Goal: Information Seeking & Learning: Check status

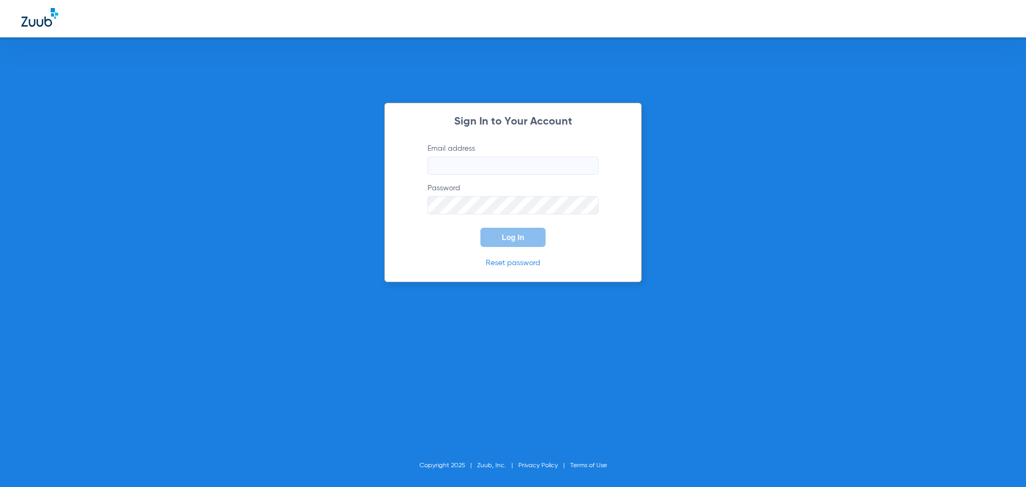
type input "[EMAIL_ADDRESS][DOMAIN_NAME]"
drag, startPoint x: 166, startPoint y: 162, endPoint x: 143, endPoint y: 113, distance: 54.3
click at [164, 157] on div "Sign In to Your Account Email address [EMAIL_ADDRESS][DOMAIN_NAME] Password Log…" at bounding box center [513, 243] width 1026 height 487
type input "[EMAIL_ADDRESS][DOMAIN_NAME]"
click at [508, 242] on button "Log In" at bounding box center [512, 237] width 65 height 19
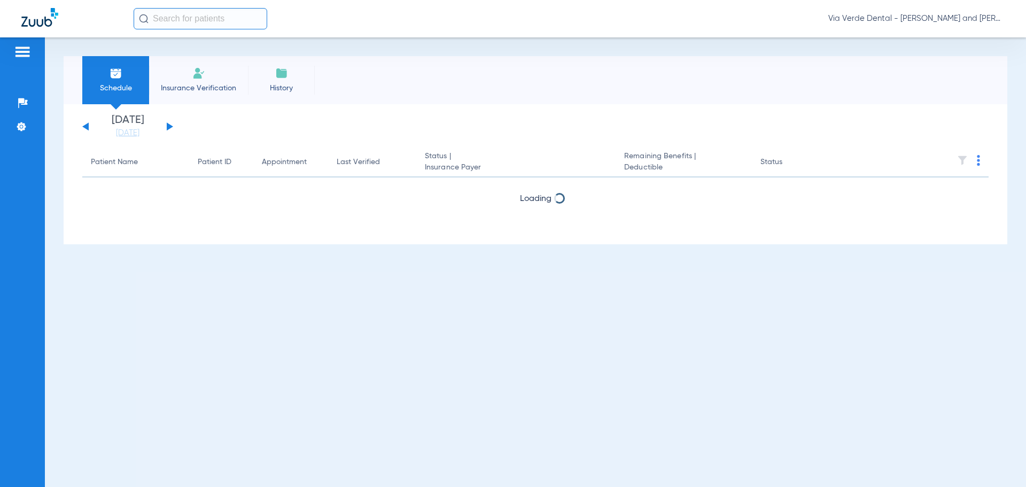
click at [441, 252] on div "Schedule Insurance Verification History Sunday 06-08-2025 Monday 06-09-2025 Tue…" at bounding box center [535, 261] width 981 height 449
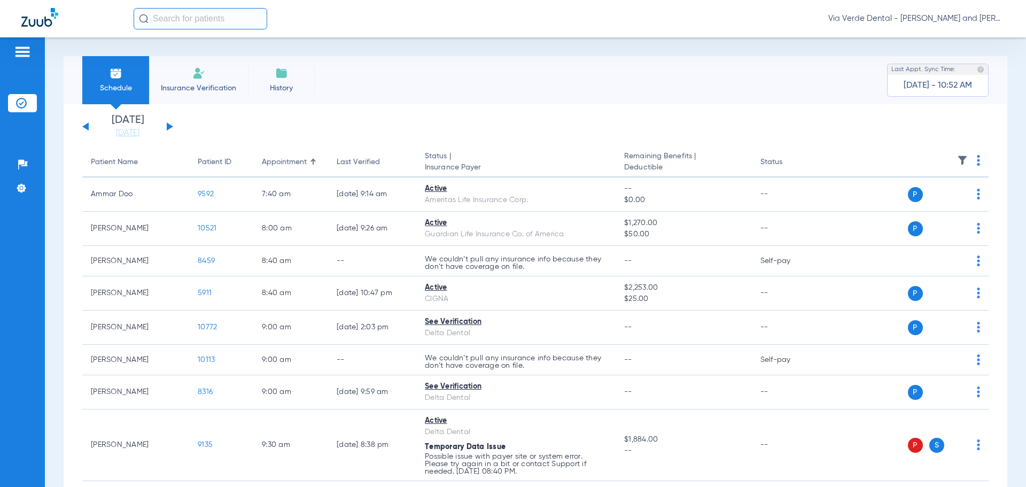
click at [168, 125] on button at bounding box center [170, 126] width 6 height 8
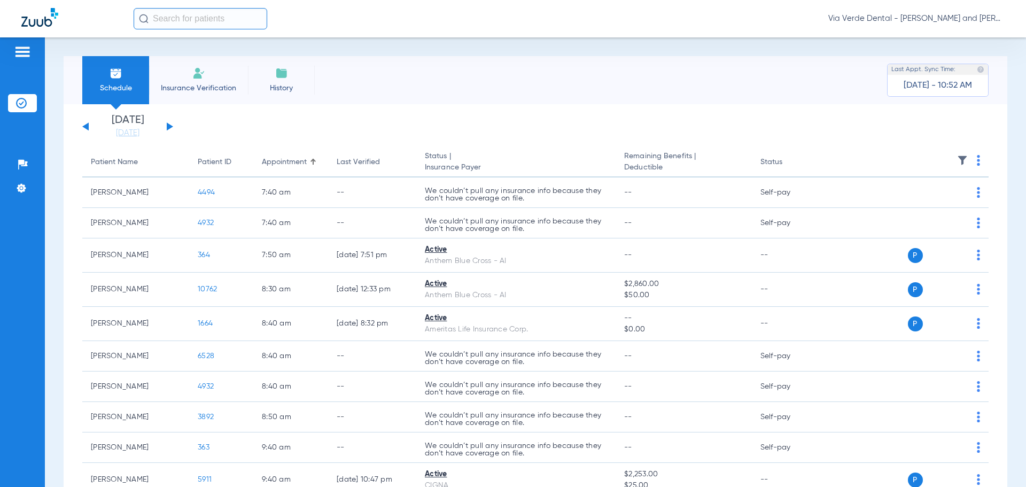
click at [168, 125] on button at bounding box center [170, 126] width 6 height 8
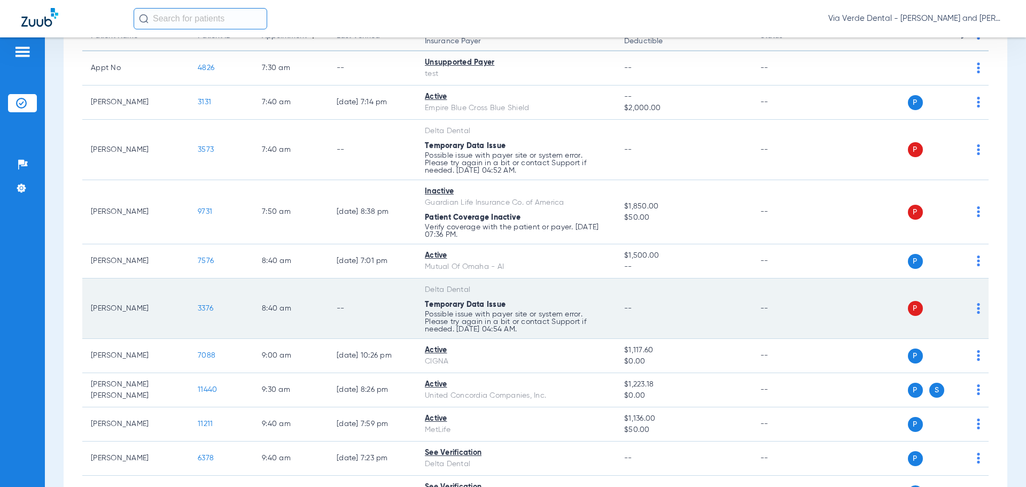
scroll to position [160, 0]
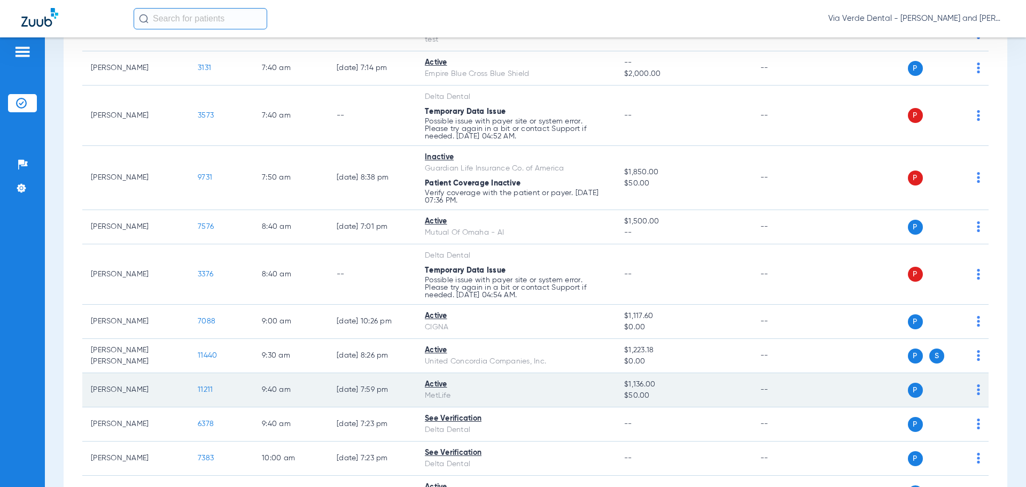
click at [205, 388] on span "11211" at bounding box center [205, 389] width 15 height 7
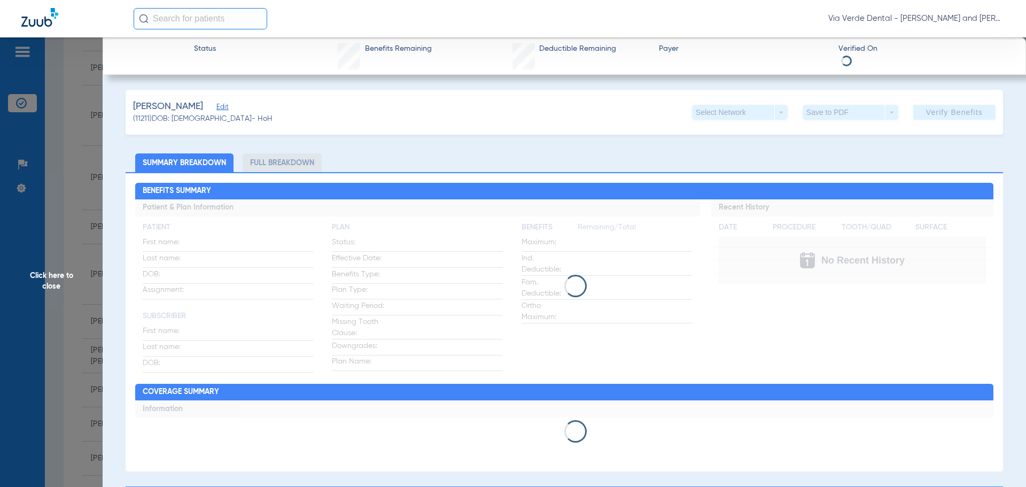
click at [263, 167] on li "Full Breakdown" at bounding box center [282, 162] width 79 height 19
click at [263, 165] on li "Full Breakdown" at bounding box center [282, 162] width 79 height 19
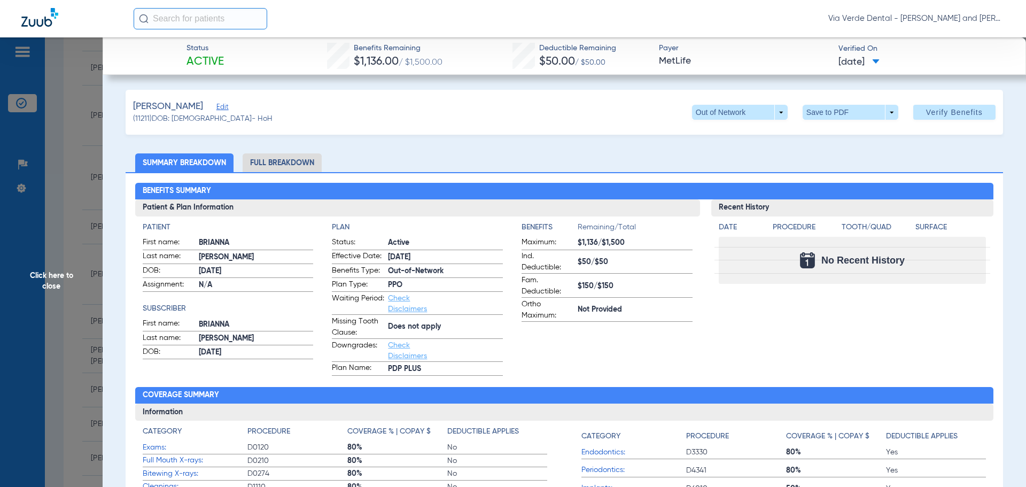
click at [263, 164] on li "Full Breakdown" at bounding box center [282, 162] width 79 height 19
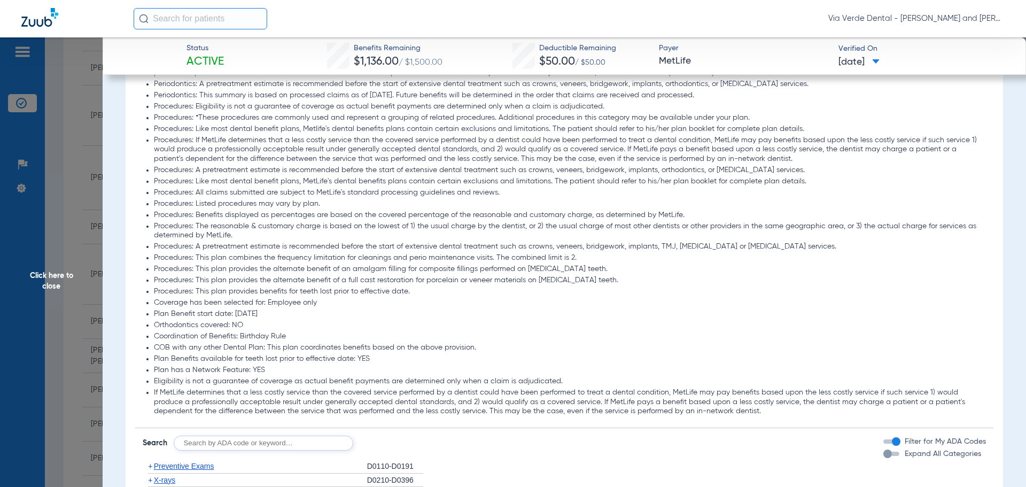
scroll to position [1069, 0]
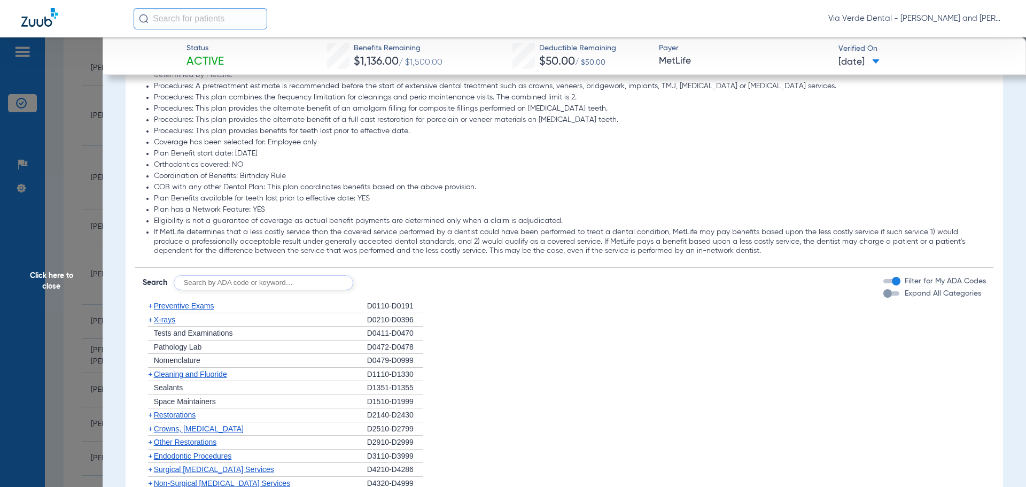
click at [161, 303] on span "Preventive Exams" at bounding box center [184, 305] width 60 height 9
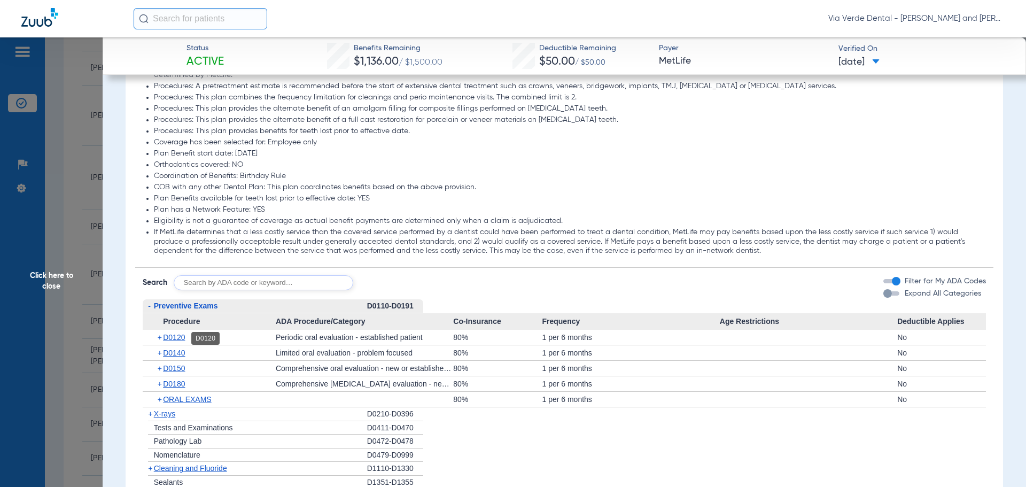
click at [180, 338] on span "D0120" at bounding box center [174, 337] width 22 height 9
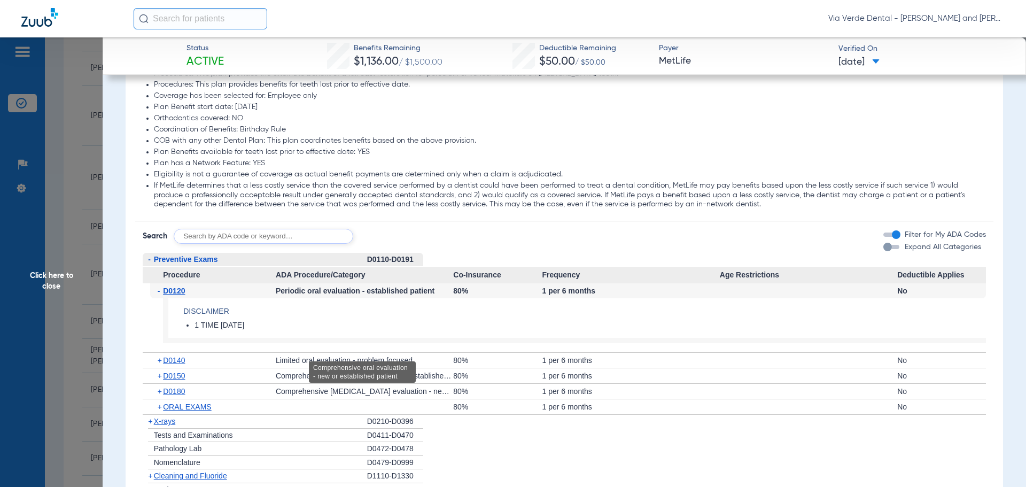
scroll to position [1176, 0]
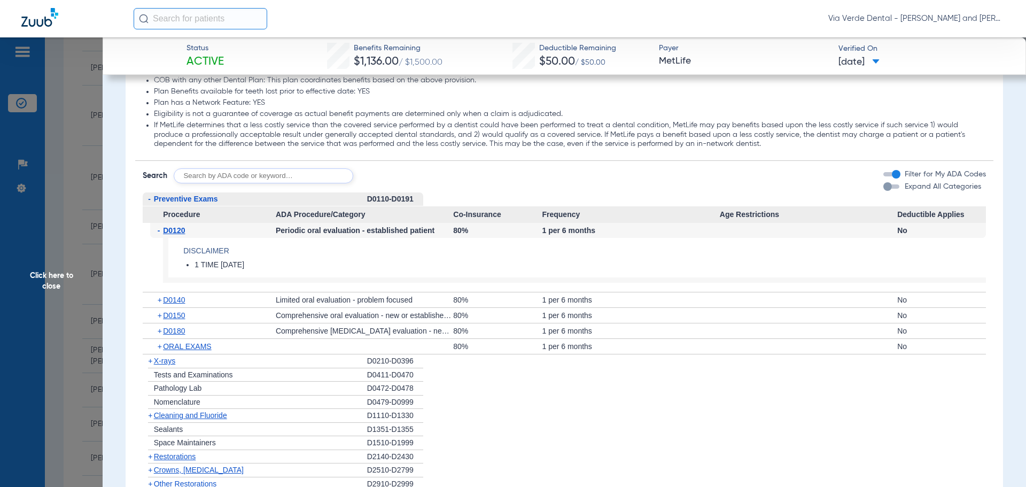
click at [169, 364] on span "X-rays" at bounding box center [164, 360] width 21 height 9
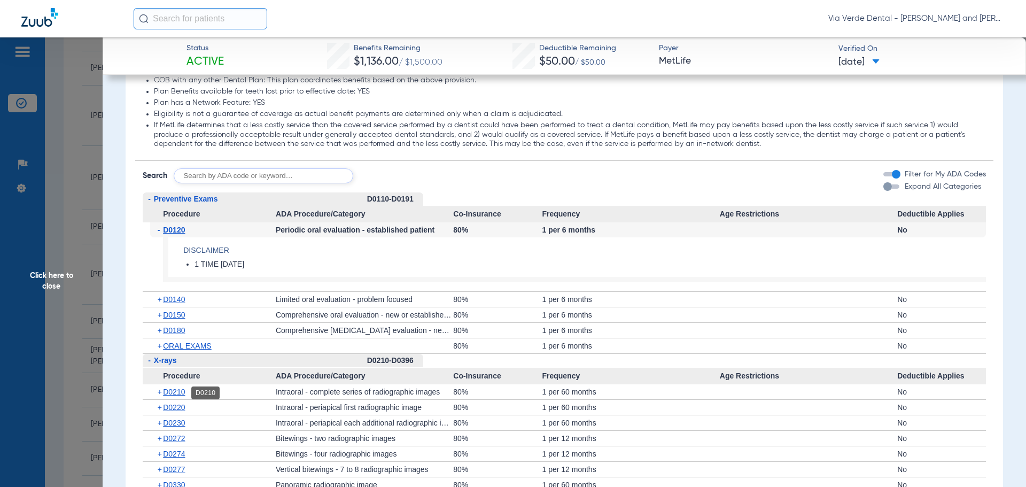
click at [173, 393] on span "D0210" at bounding box center [174, 391] width 22 height 9
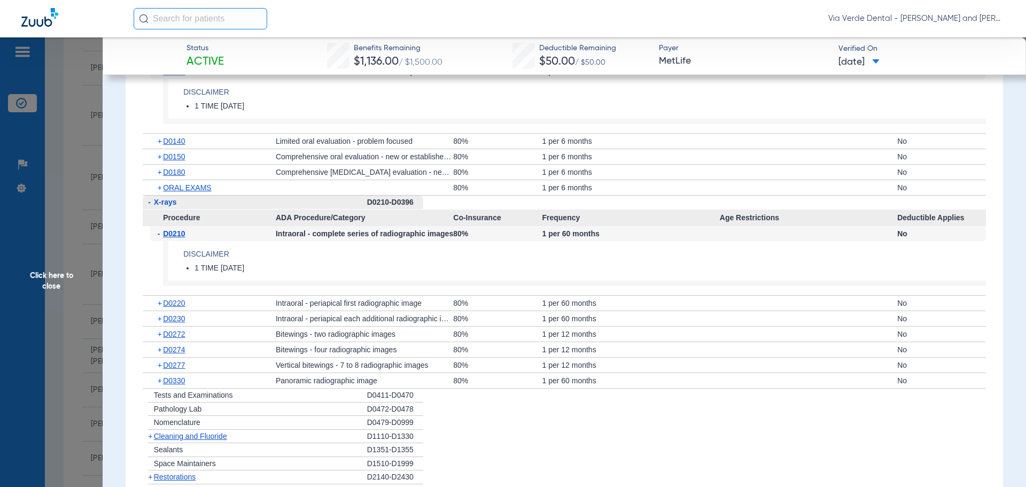
scroll to position [1336, 0]
click at [184, 346] on span "D0274" at bounding box center [174, 347] width 22 height 9
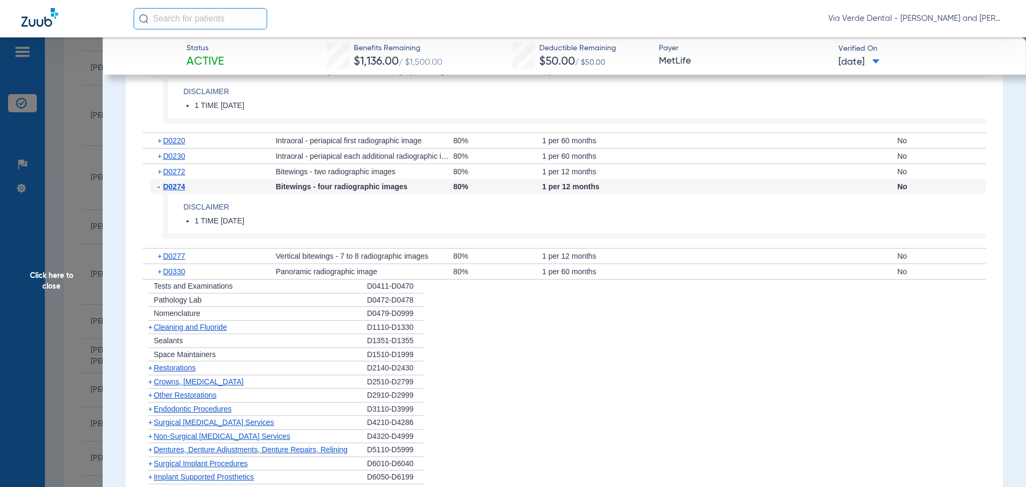
scroll to position [1550, 0]
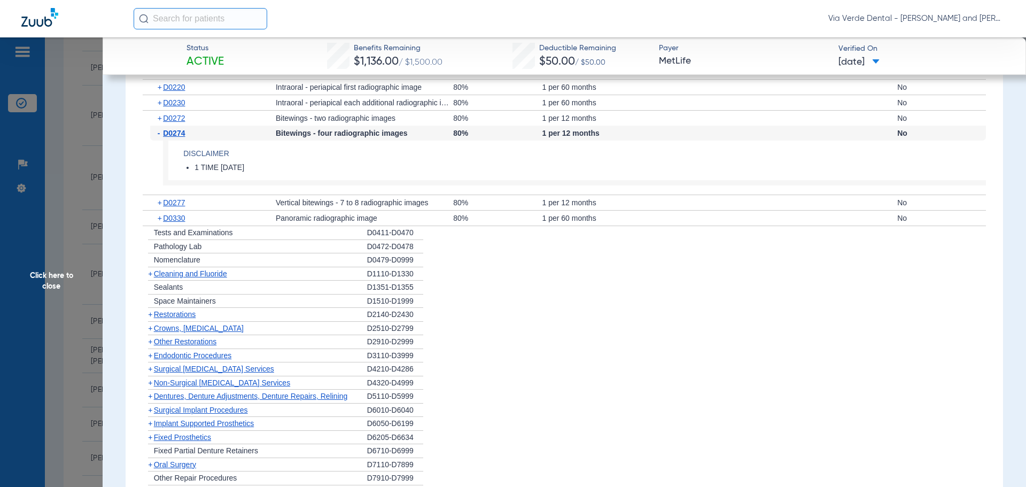
click at [175, 327] on span "Crowns, Inlays and Onlays" at bounding box center [199, 328] width 90 height 9
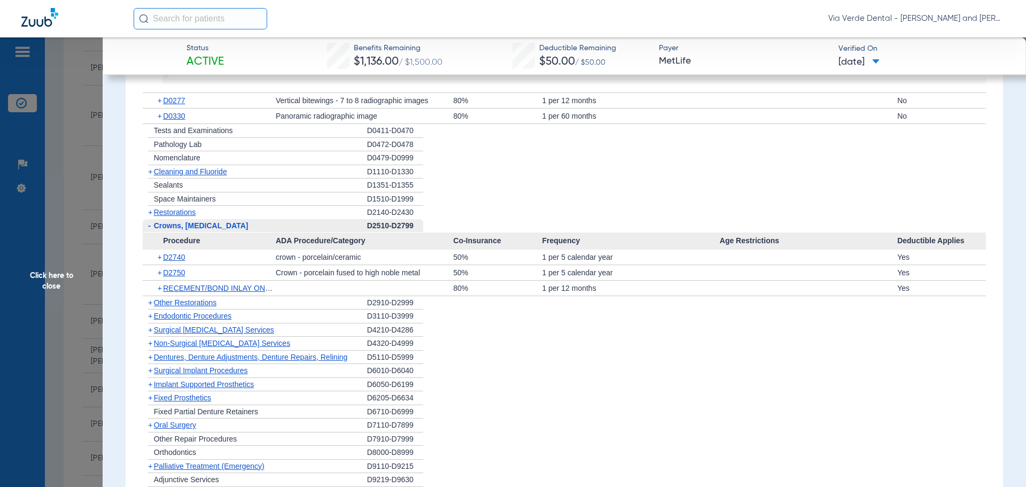
scroll to position [1656, 0]
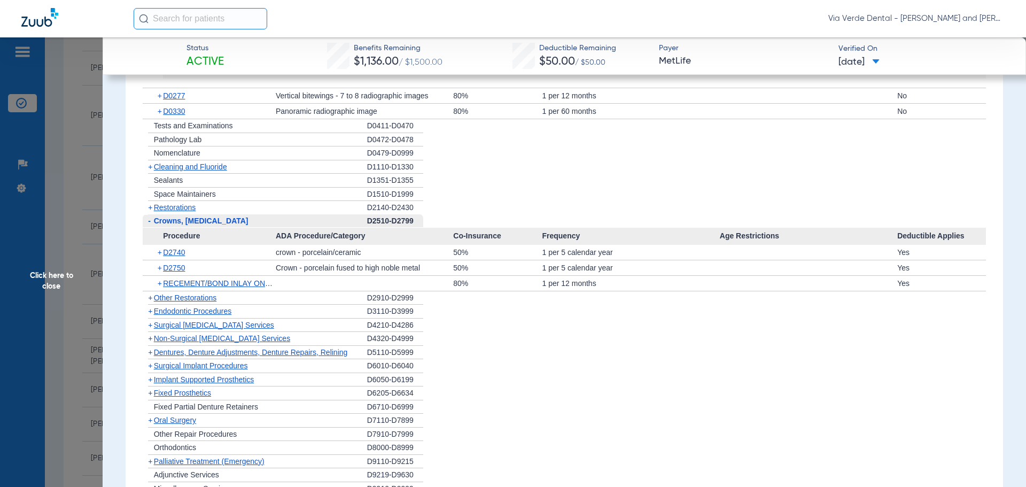
click at [510, 344] on li "+ Non-Surgical Periodontal Services D4320-D4999" at bounding box center [565, 339] width 844 height 14
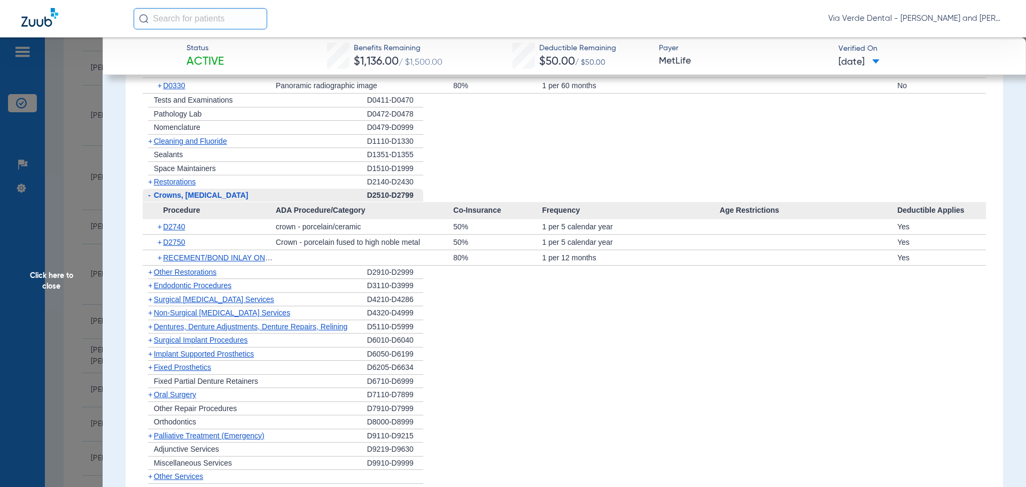
scroll to position [1660, 0]
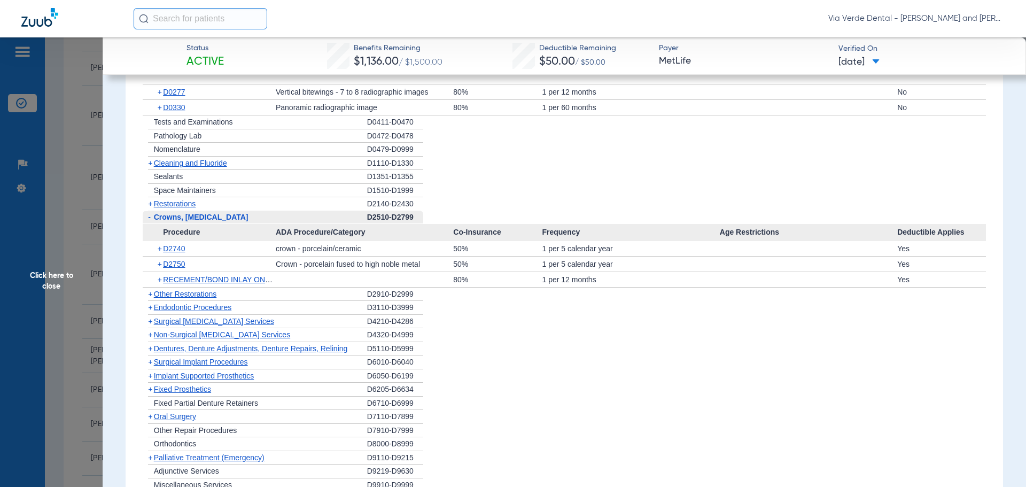
click at [172, 337] on span "Non-Surgical Periodontal Services" at bounding box center [222, 334] width 136 height 9
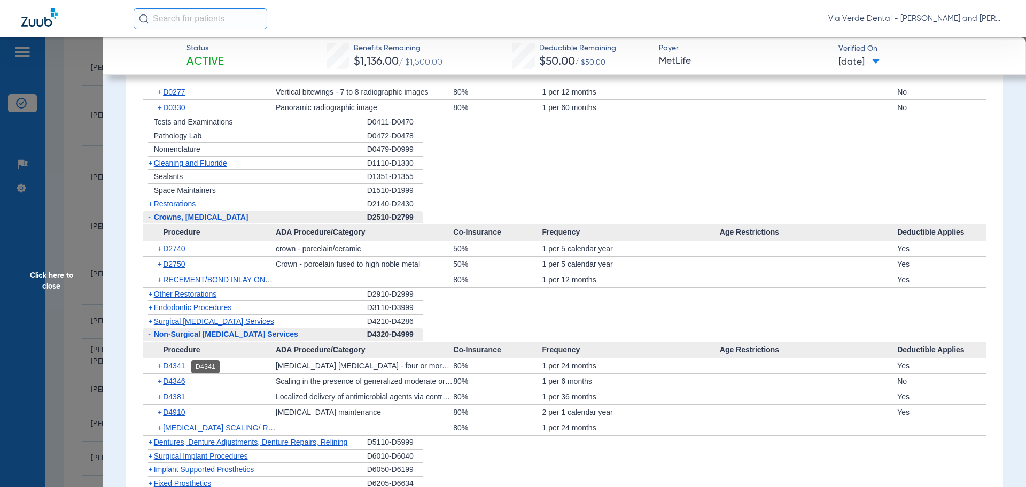
click at [177, 361] on div "+ D4341" at bounding box center [213, 365] width 126 height 15
click at [178, 367] on span "D4341" at bounding box center [174, 365] width 22 height 9
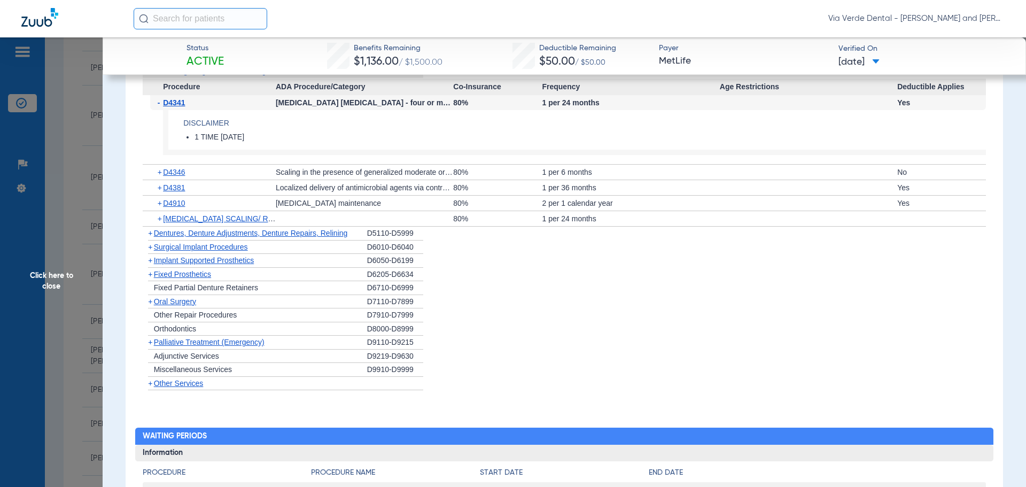
scroll to position [1927, 0]
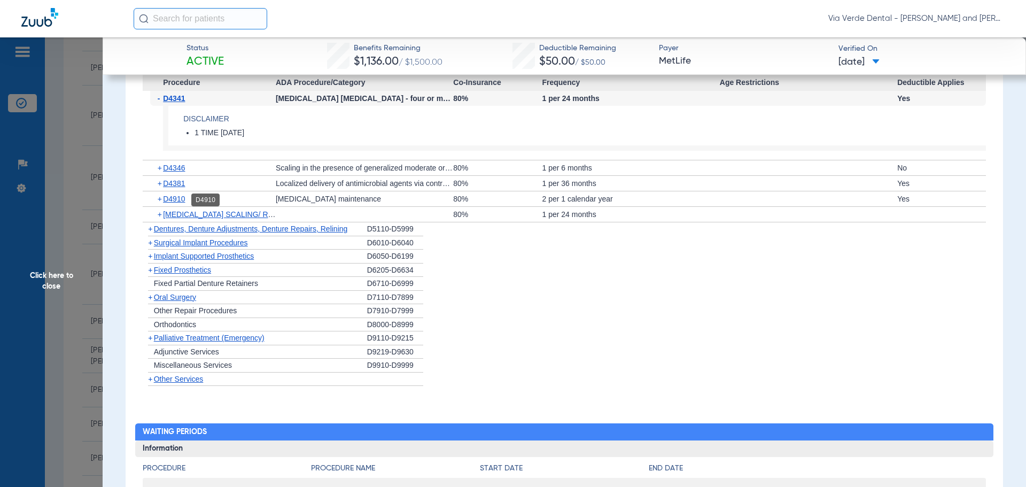
click at [175, 198] on span "D4910" at bounding box center [174, 198] width 22 height 9
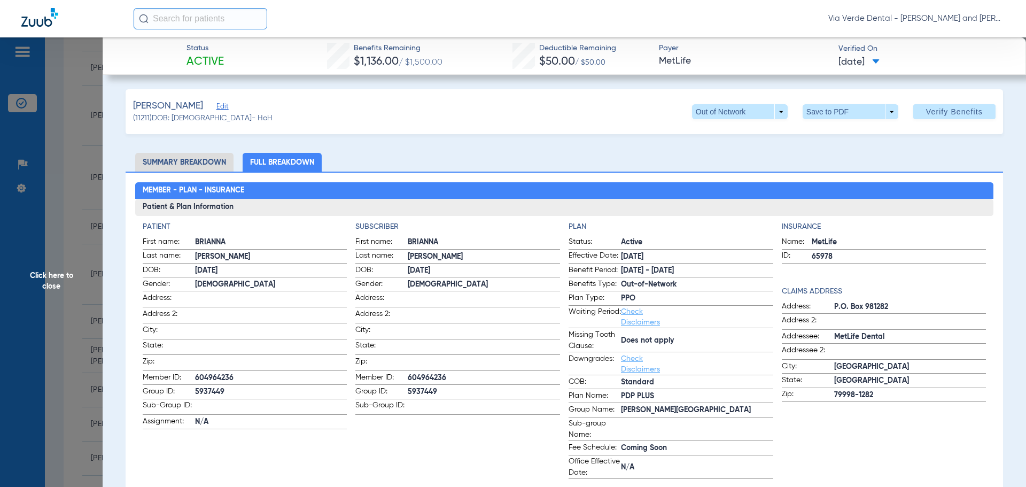
scroll to position [0, 0]
click at [501, 167] on ul "Summary Breakdown Full Breakdown" at bounding box center [564, 162] width 877 height 19
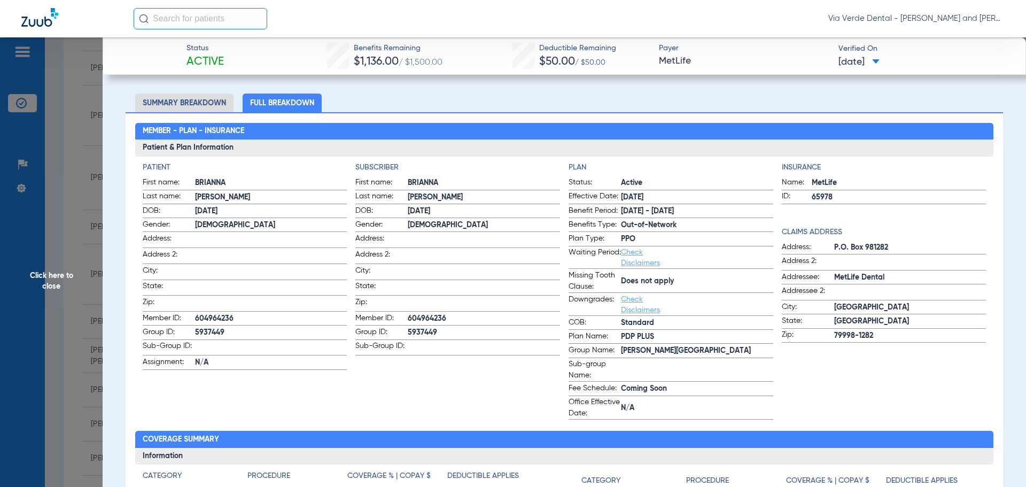
scroll to position [53, 0]
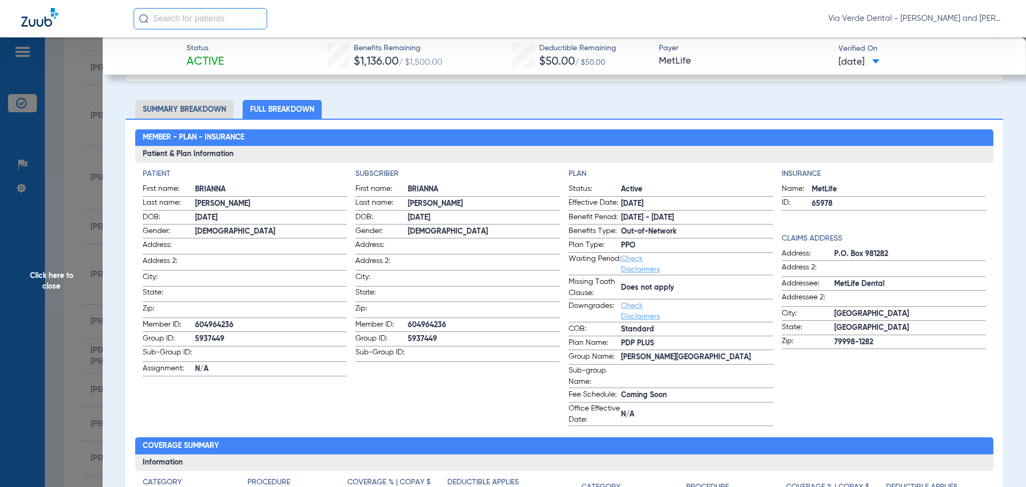
drag, startPoint x: 46, startPoint y: 122, endPoint x: 92, endPoint y: 133, distance: 46.7
click at [47, 123] on span "Click here to close" at bounding box center [51, 280] width 103 height 487
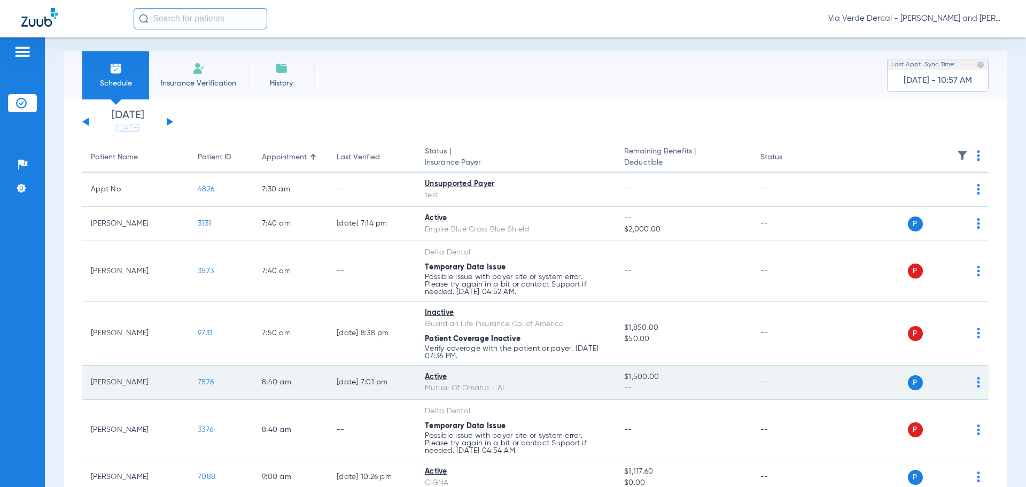
scroll to position [0, 0]
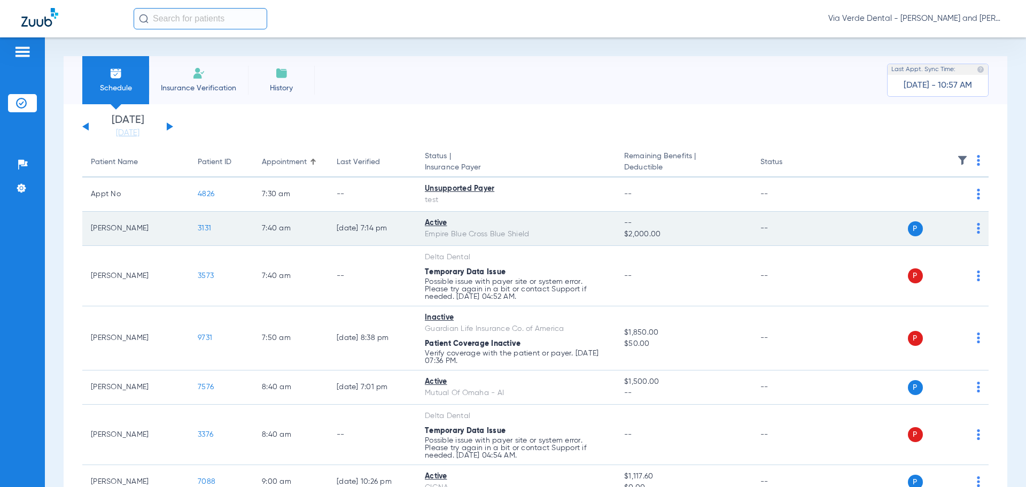
click at [202, 229] on span "3131" at bounding box center [204, 227] width 13 height 7
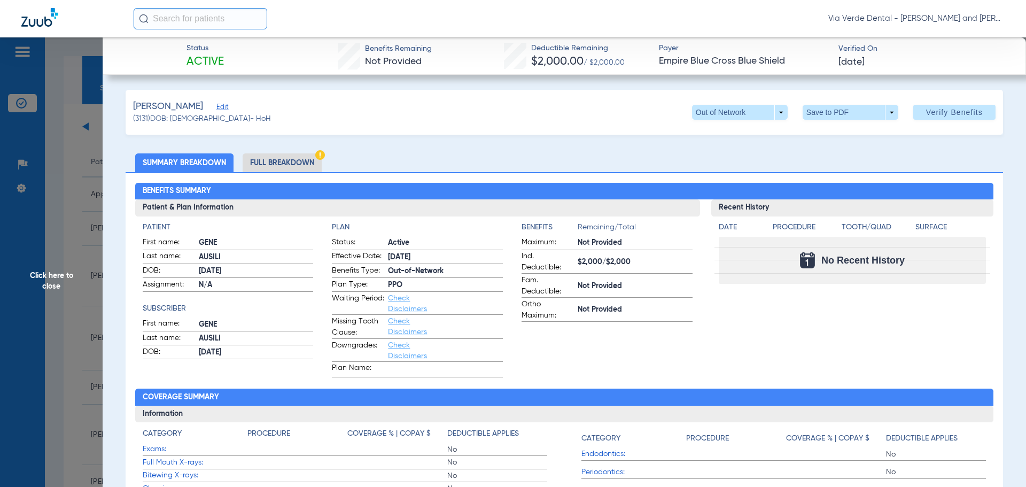
click at [257, 164] on li "Full Breakdown" at bounding box center [282, 162] width 79 height 19
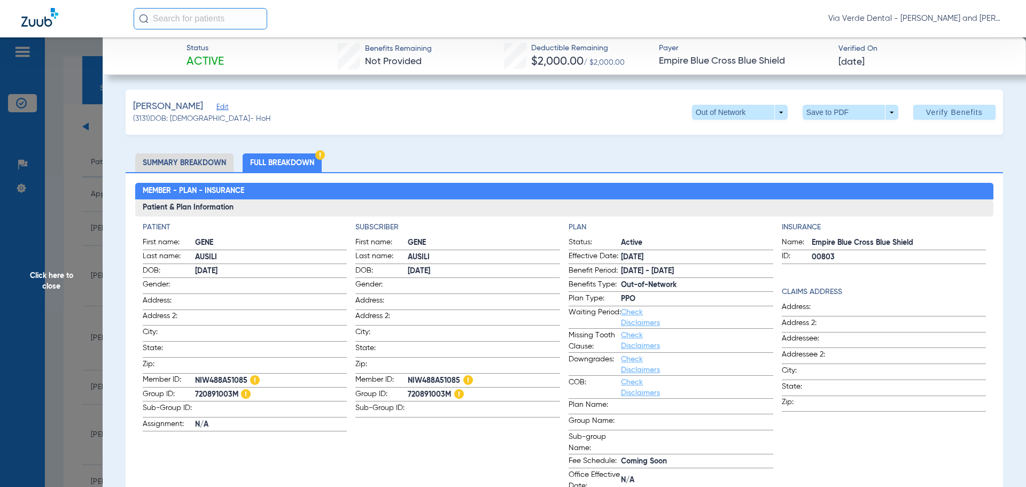
drag, startPoint x: 61, startPoint y: 231, endPoint x: 74, endPoint y: 227, distance: 14.0
click at [67, 229] on span "Click here to close" at bounding box center [51, 280] width 103 height 487
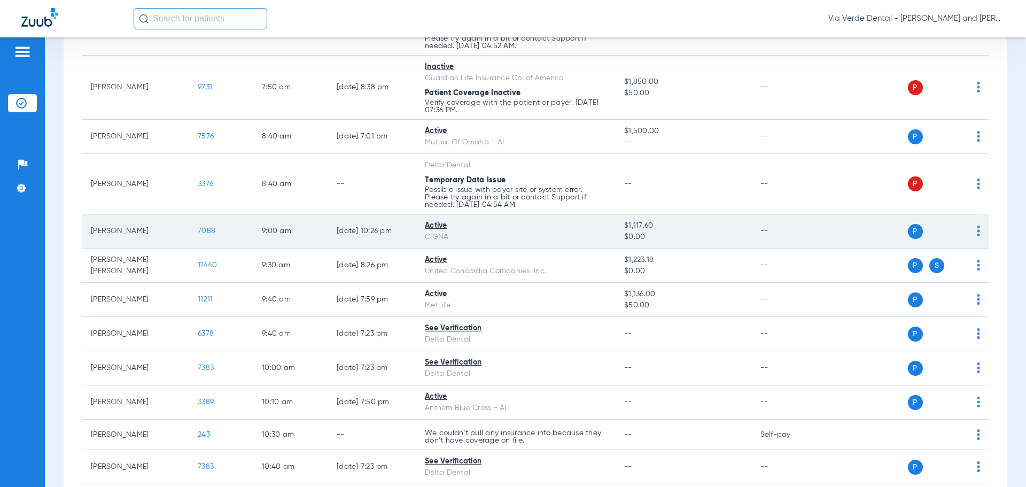
scroll to position [267, 0]
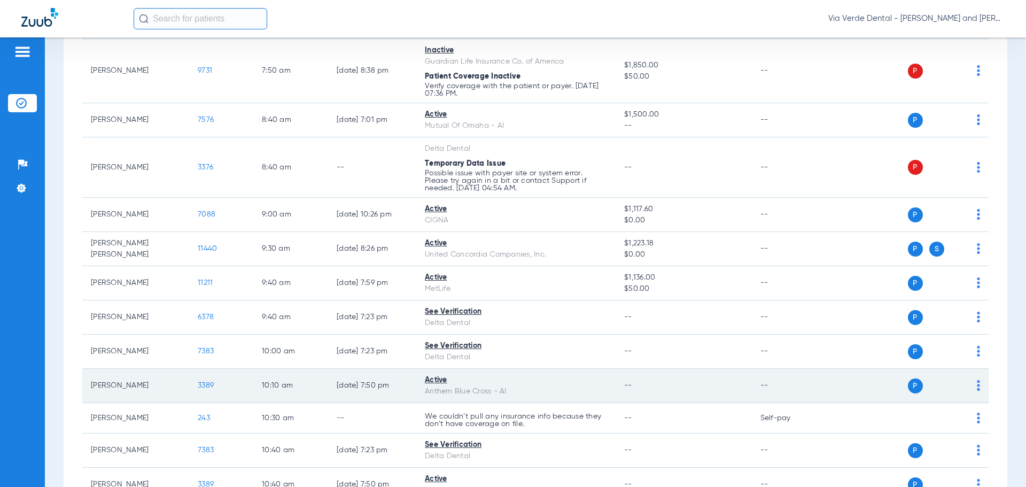
click at [205, 384] on span "3389" at bounding box center [206, 385] width 16 height 7
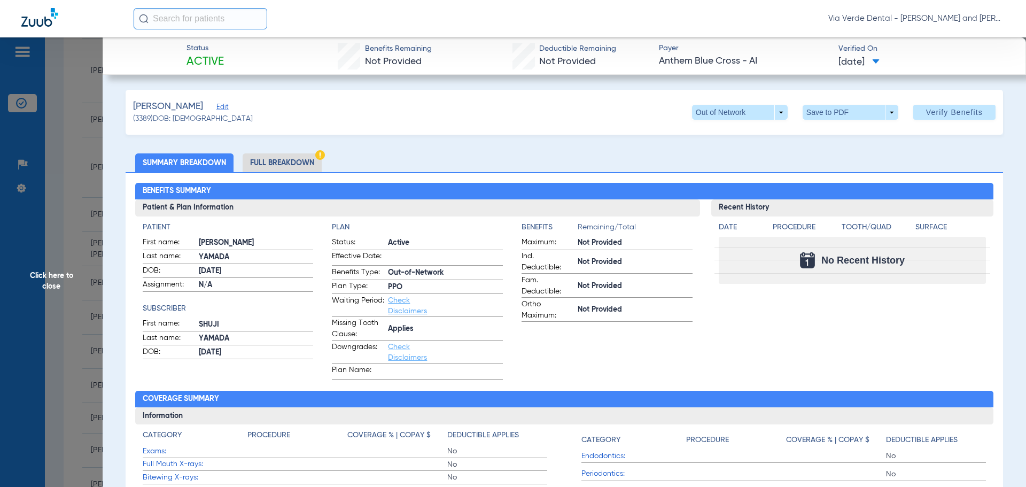
click at [274, 161] on li "Full Breakdown" at bounding box center [282, 162] width 79 height 19
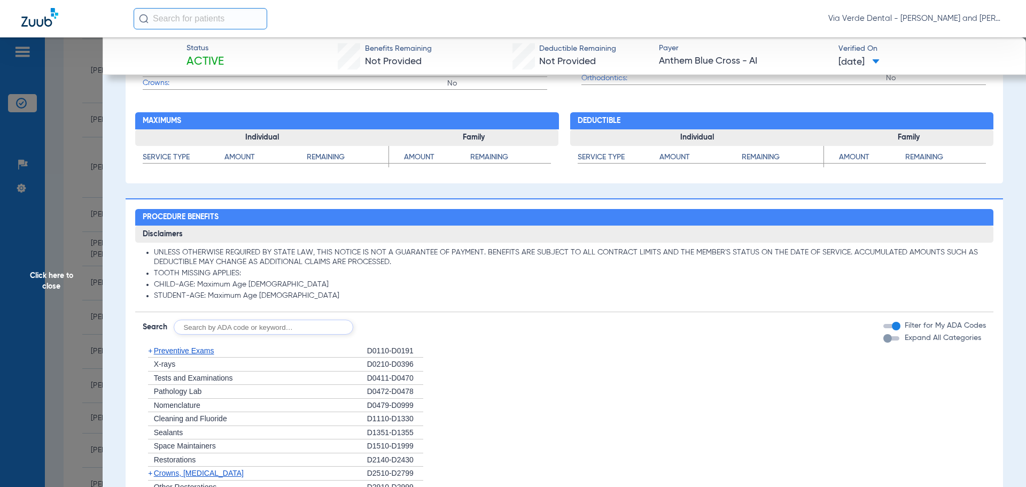
scroll to position [695, 0]
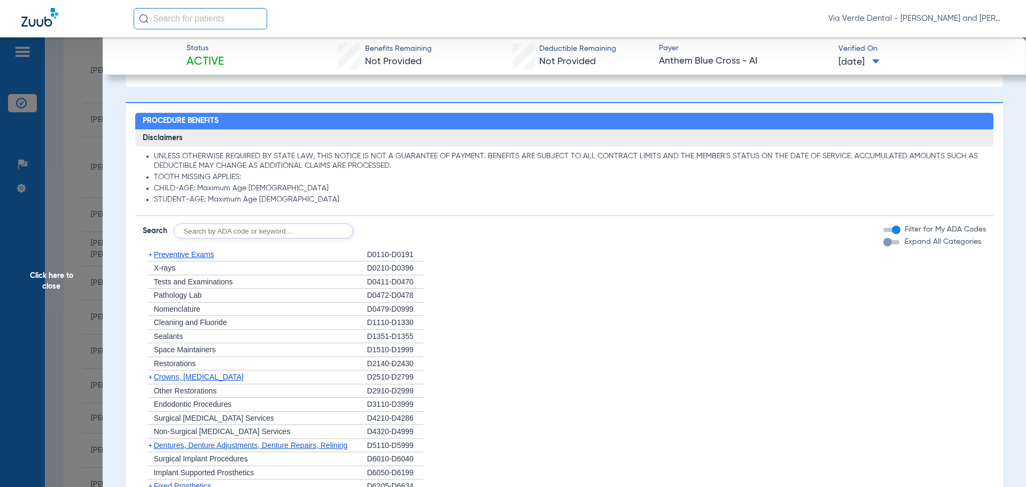
click at [199, 253] on span "Preventive Exams" at bounding box center [184, 254] width 60 height 9
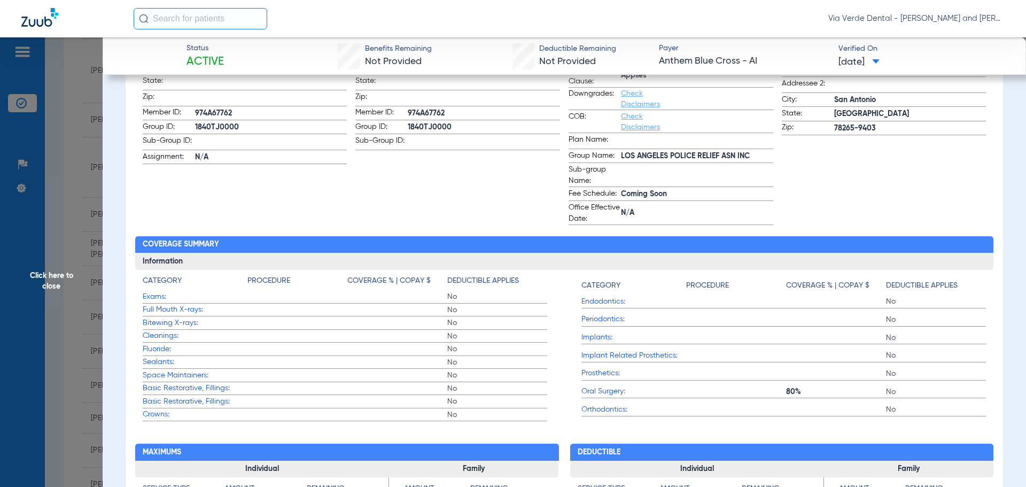
scroll to position [0, 0]
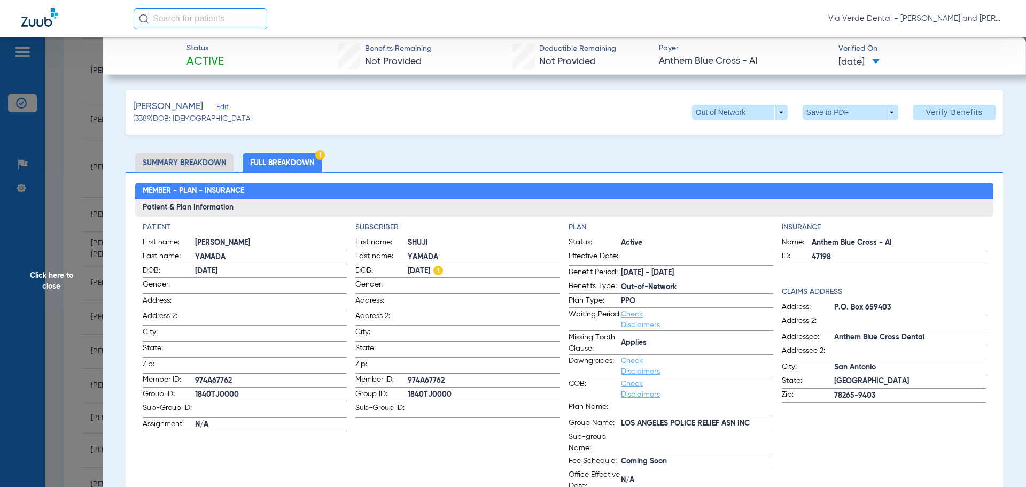
click at [515, 227] on h4 "Subscriber" at bounding box center [457, 227] width 205 height 11
click at [80, 162] on span "Click here to close" at bounding box center [51, 280] width 103 height 487
